Goal: Task Accomplishment & Management: Manage account settings

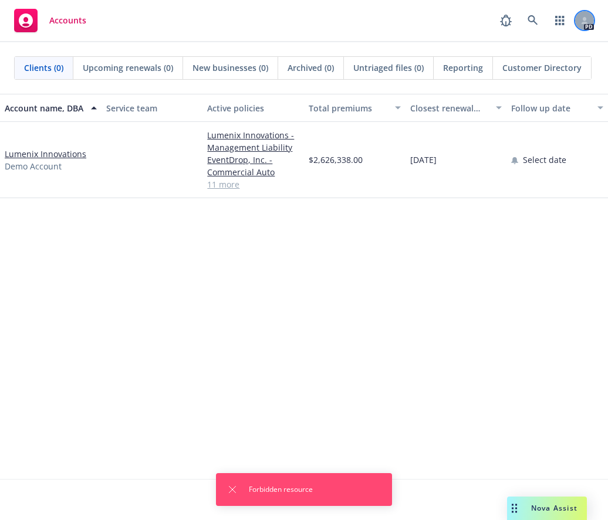
click at [577, 22] on div at bounding box center [584, 20] width 19 height 19
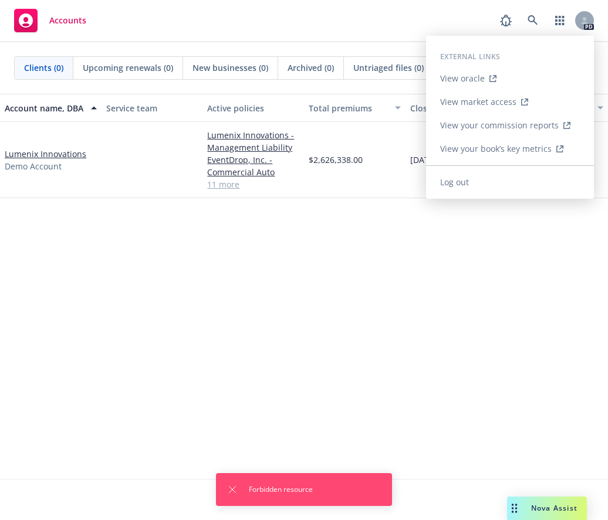
click at [490, 182] on link "Log out" at bounding box center [510, 182] width 168 height 23
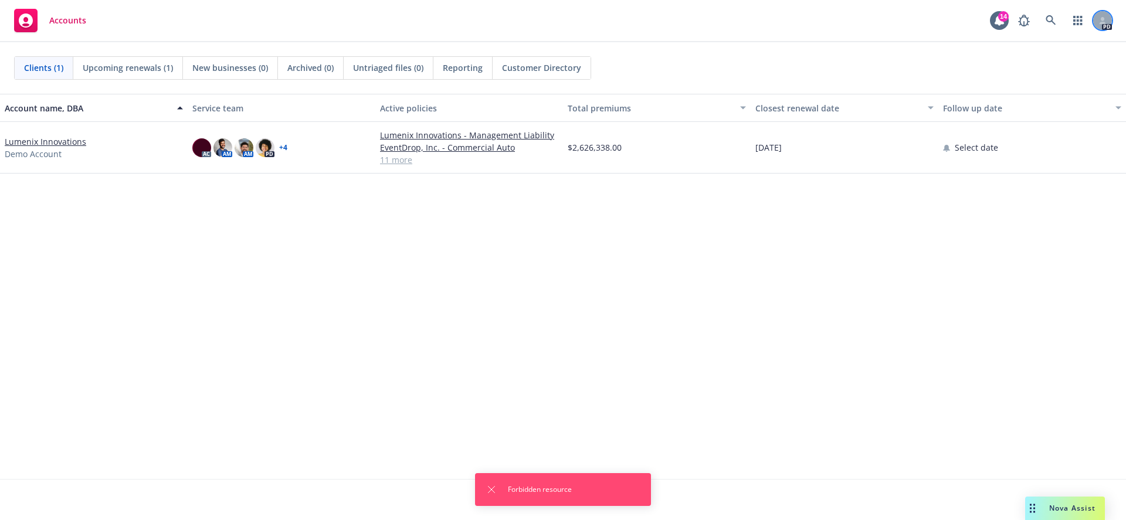
click at [1107, 21] on div at bounding box center [1102, 20] width 19 height 19
click at [665, 22] on div "Accounts 14 PD" at bounding box center [563, 21] width 1126 height 42
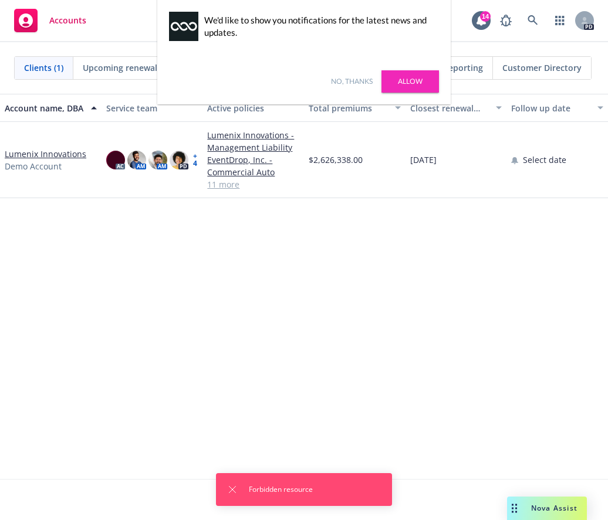
click at [345, 79] on link "No, thanks" at bounding box center [352, 81] width 42 height 11
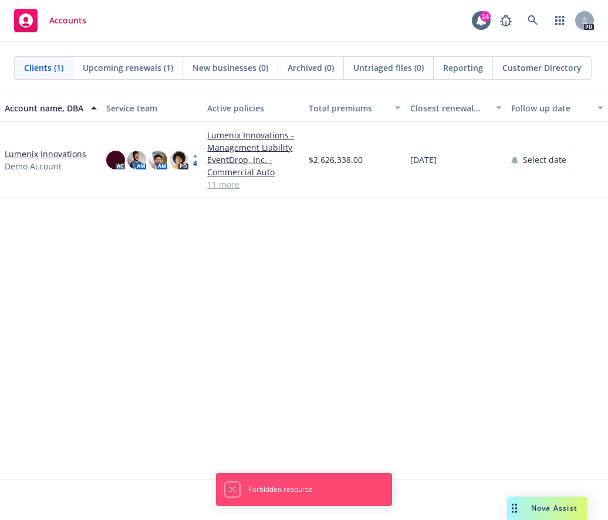
click at [232, 491] on icon "Dismiss notification" at bounding box center [232, 489] width 9 height 9
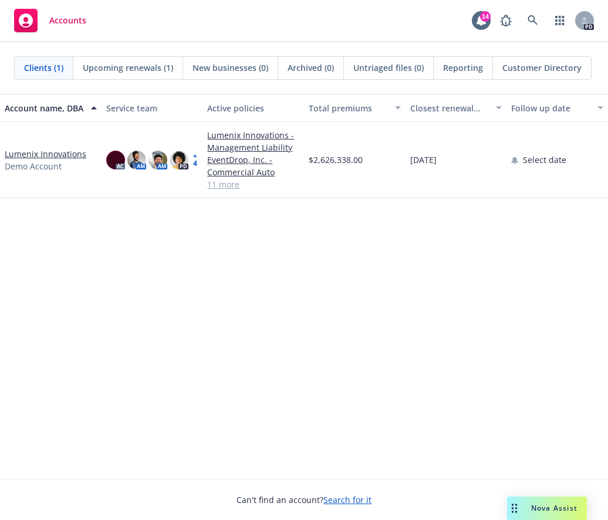
click at [459, 254] on div "Account name, DBA Service team Active policies Total premiums Closest renewal d…" at bounding box center [304, 286] width 608 height 385
